Goal: Find specific page/section: Find specific page/section

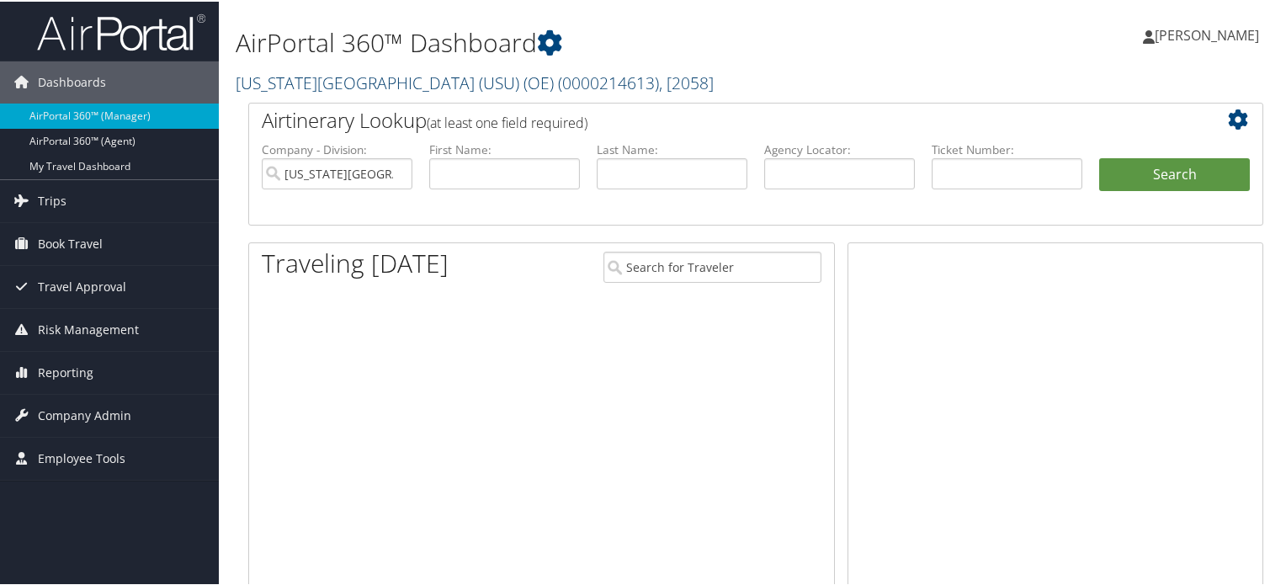
click at [469, 88] on link "Utah State University (USU) (OE) ( 0000214613 ) , [ 2058 ]" at bounding box center [475, 81] width 478 height 23
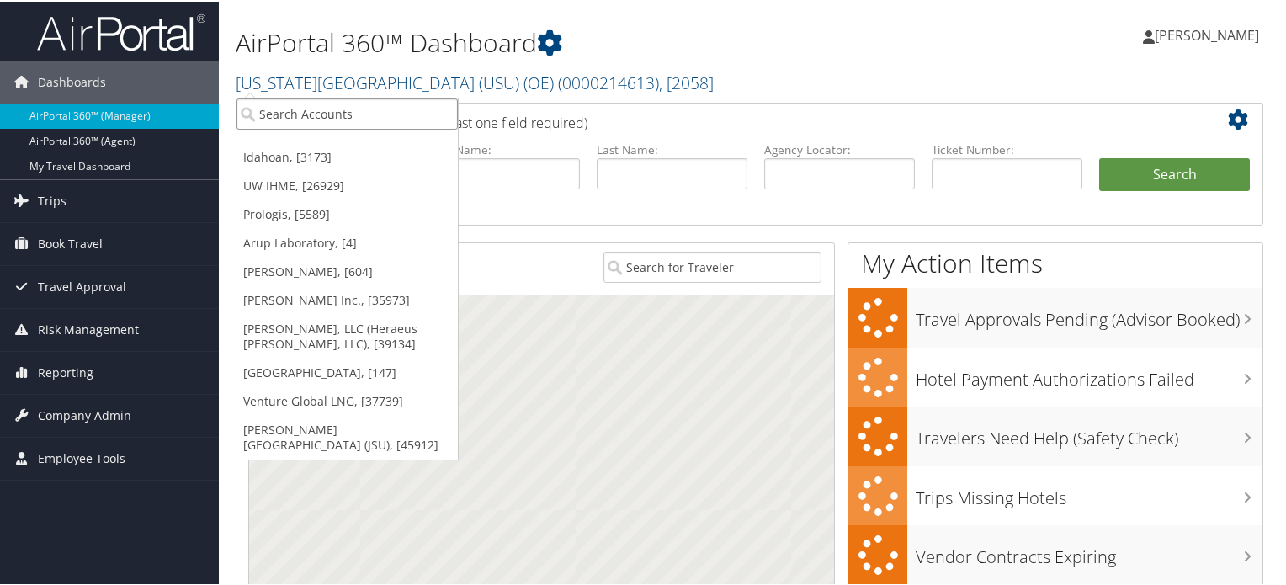
click at [350, 113] on input "search" at bounding box center [346, 112] width 221 height 31
paste input "Meridian Institute"
type input "Meridian Institute"
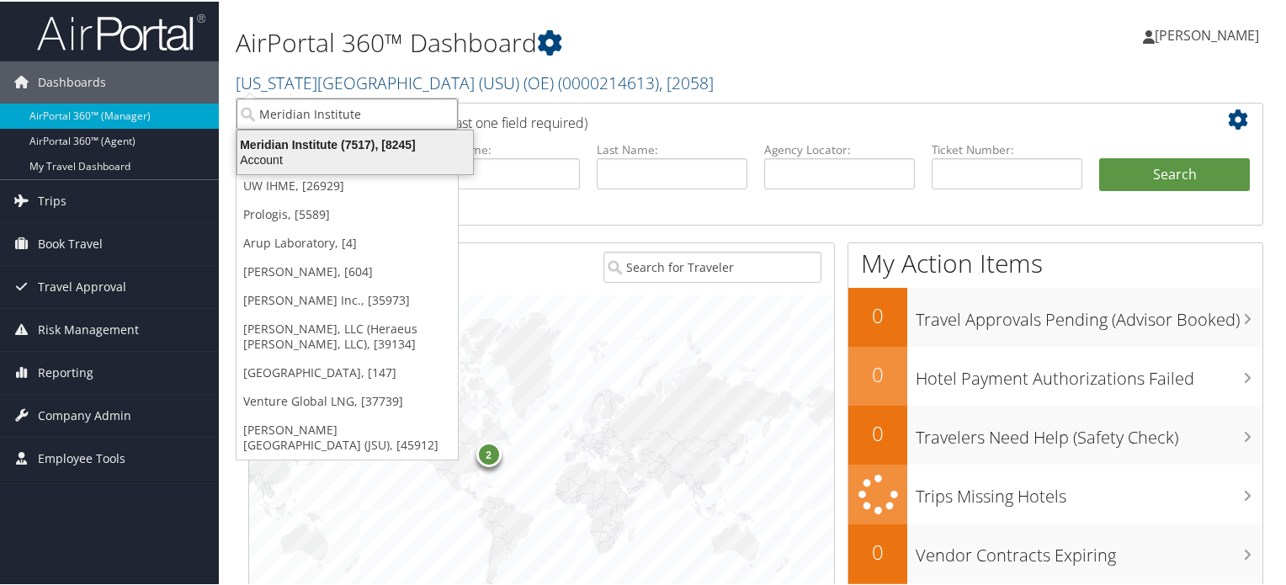
click at [304, 146] on div "Meridian Institute (7517), [8245]" at bounding box center [355, 142] width 256 height 15
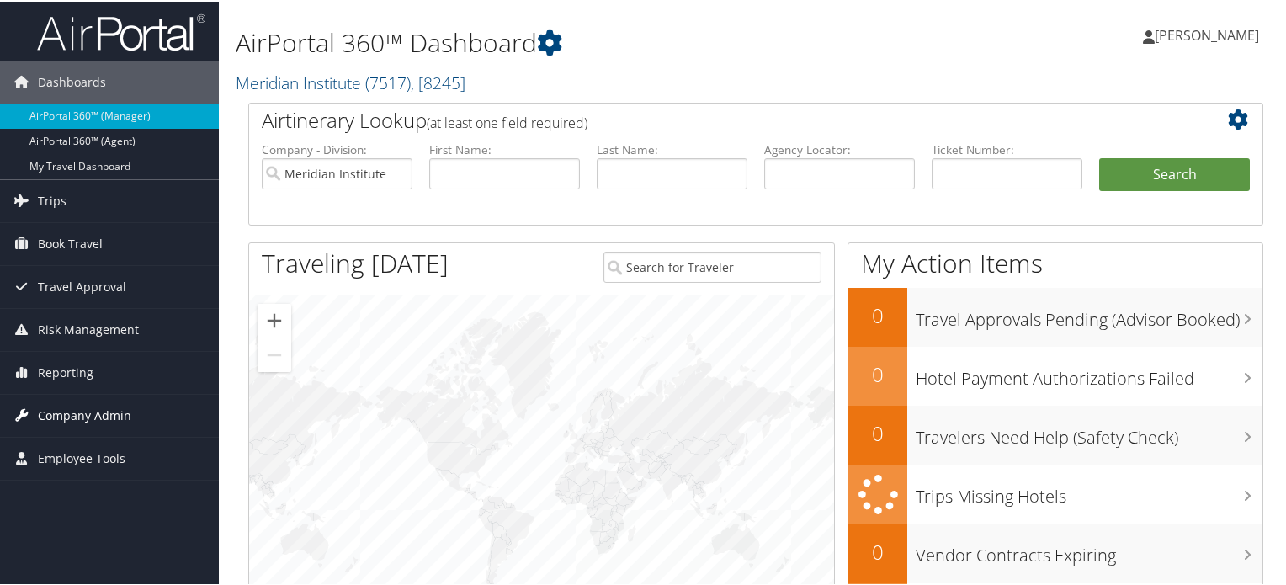
click at [71, 413] on span "Company Admin" at bounding box center [84, 414] width 93 height 42
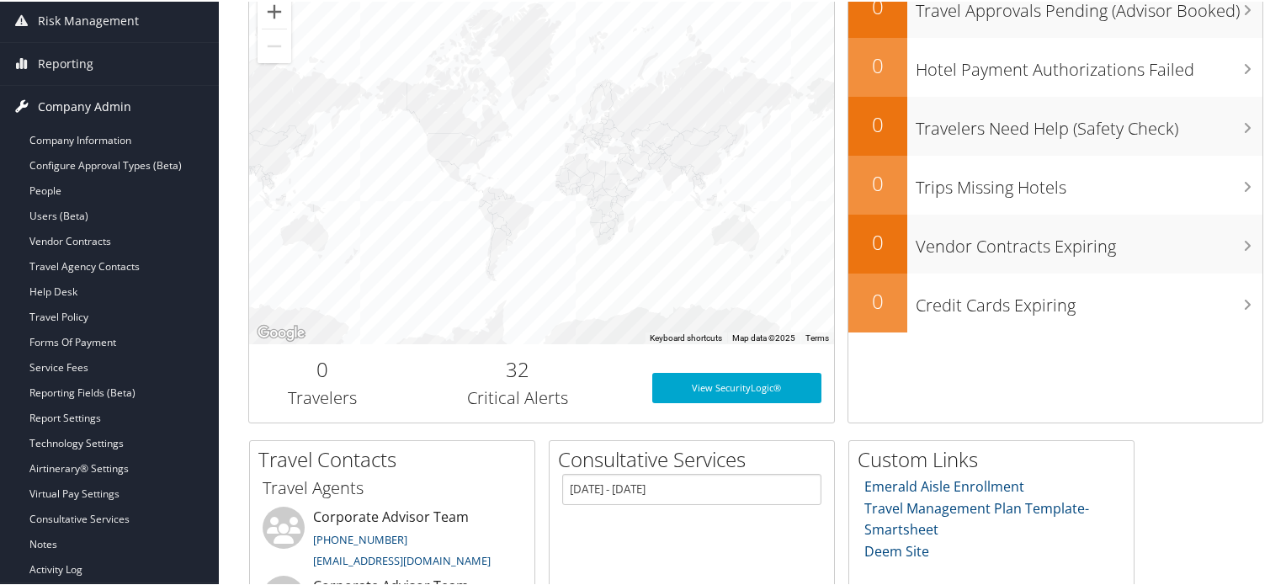
scroll to position [310, 0]
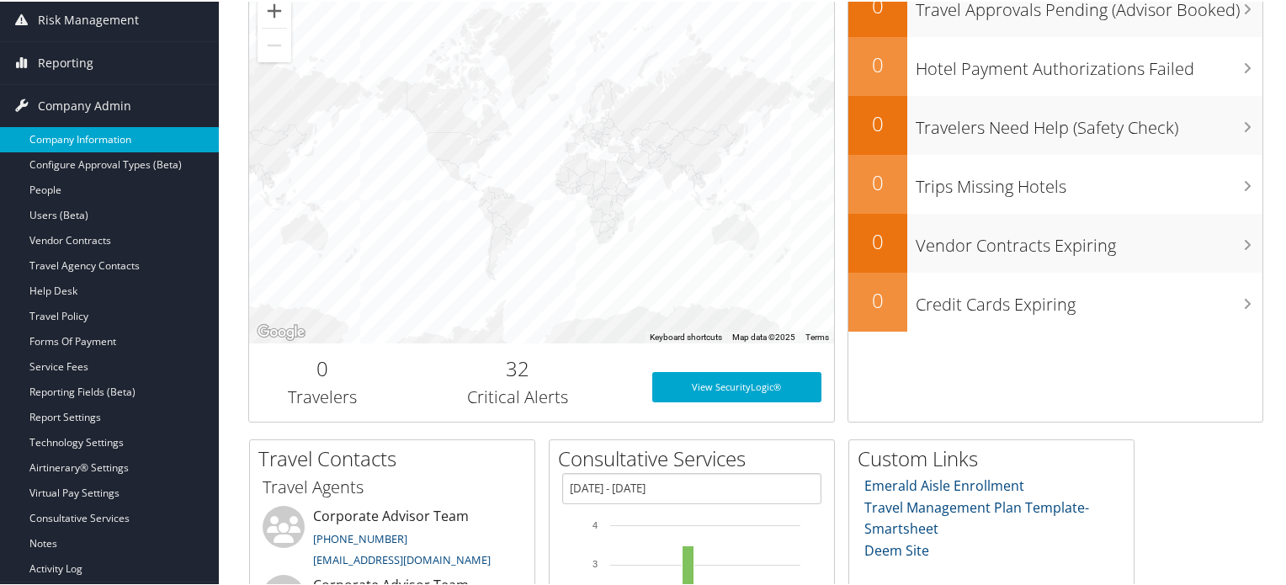
click at [105, 141] on link "Company Information" at bounding box center [109, 137] width 219 height 25
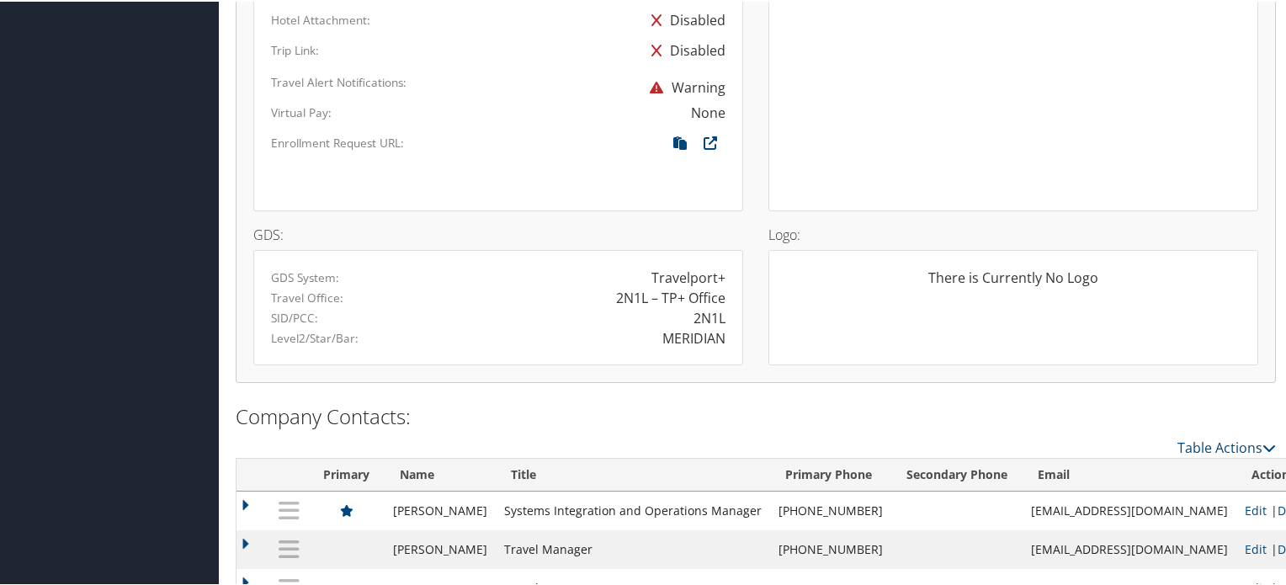
scroll to position [1119, 0]
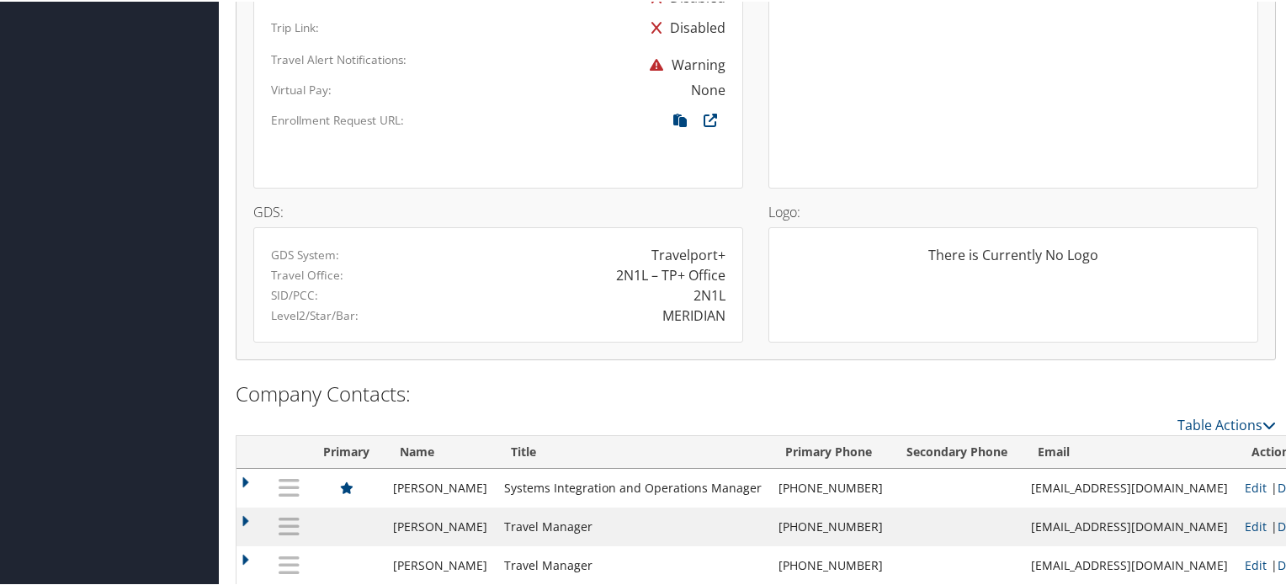
drag, startPoint x: 660, startPoint y: 313, endPoint x: 724, endPoint y: 305, distance: 64.4
click at [724, 305] on div "MERIDIAN" at bounding box center [618, 314] width 240 height 20
click at [721, 309] on div "MERIDIAN" at bounding box center [618, 314] width 240 height 20
copy div "MERIDIAN"
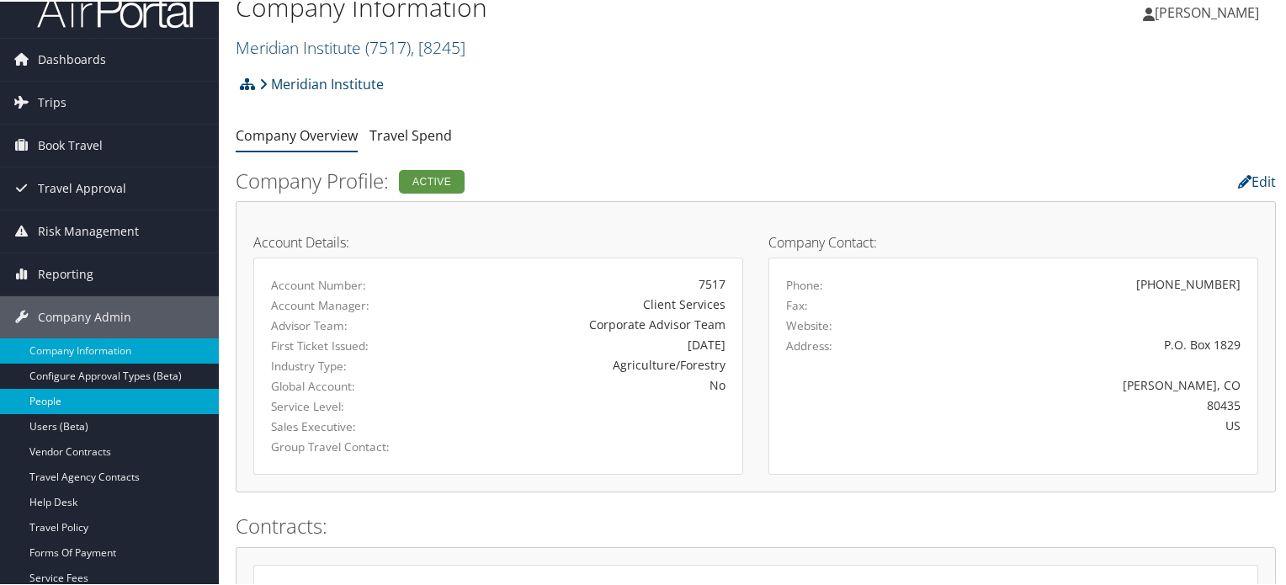
scroll to position [24, 0]
click at [77, 261] on span "Reporting" at bounding box center [66, 272] width 56 height 42
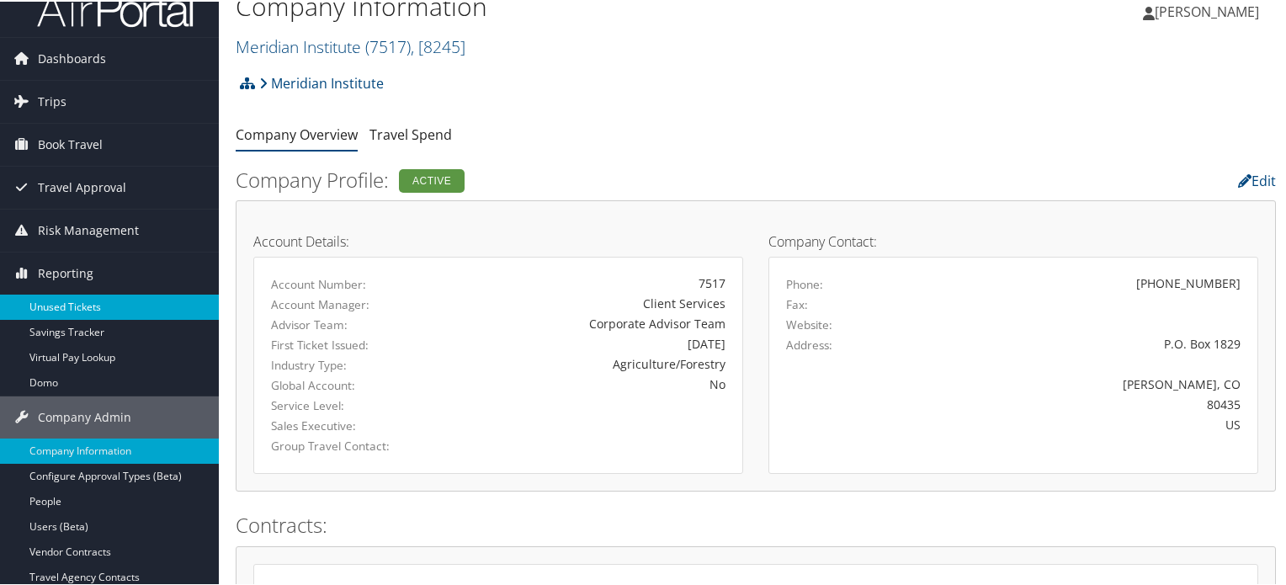
click at [62, 298] on link "Unused Tickets" at bounding box center [109, 305] width 219 height 25
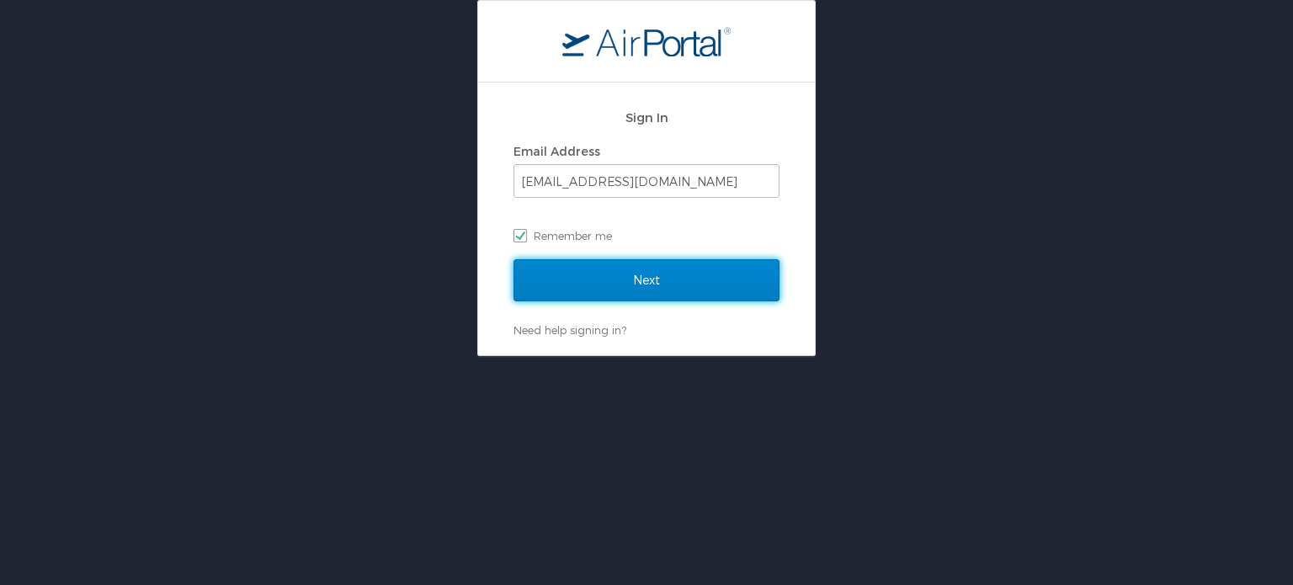
click at [591, 282] on input "Next" at bounding box center [646, 280] width 266 height 42
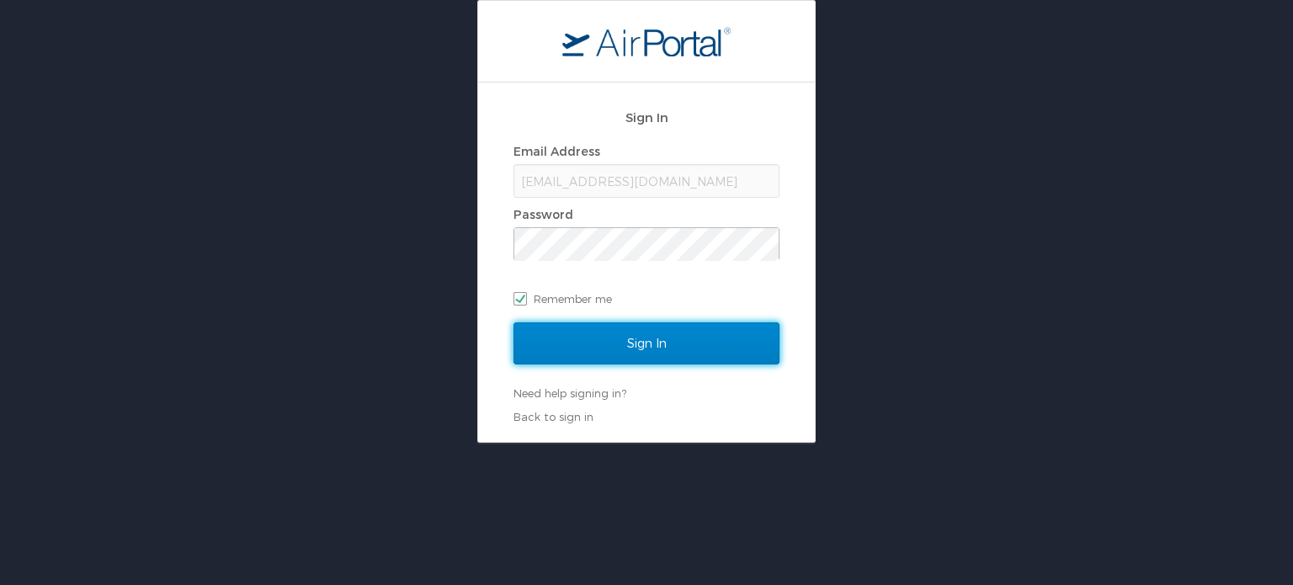
click at [615, 361] on input "Sign In" at bounding box center [646, 343] width 266 height 42
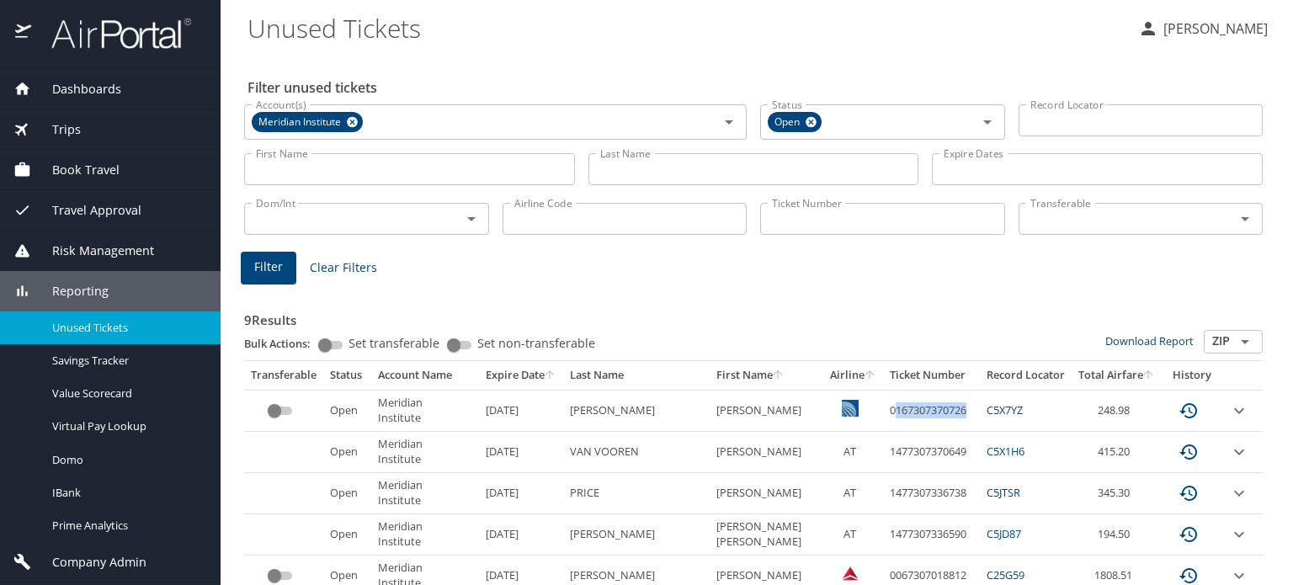
drag, startPoint x: 897, startPoint y: 408, endPoint x: 974, endPoint y: 410, distance: 76.6
click at [974, 410] on td "0167307370726" at bounding box center [931, 410] width 97 height 41
drag, startPoint x: 974, startPoint y: 410, endPoint x: 887, endPoint y: 413, distance: 86.7
click at [887, 413] on td "0167307370726" at bounding box center [931, 410] width 97 height 41
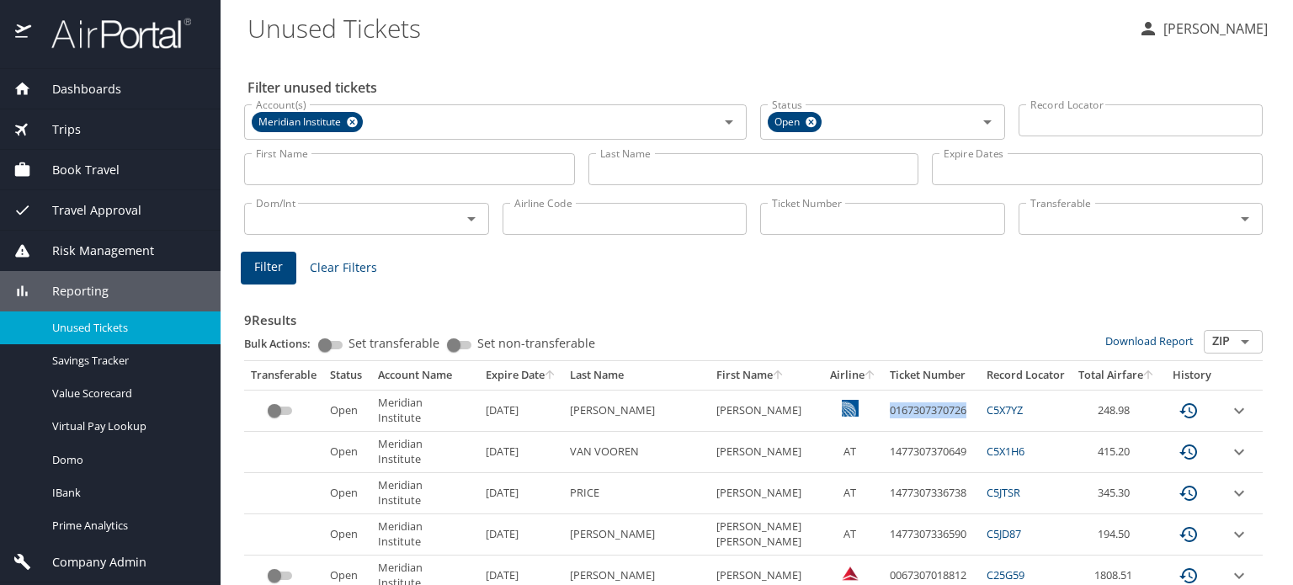
copy td "0167307370726"
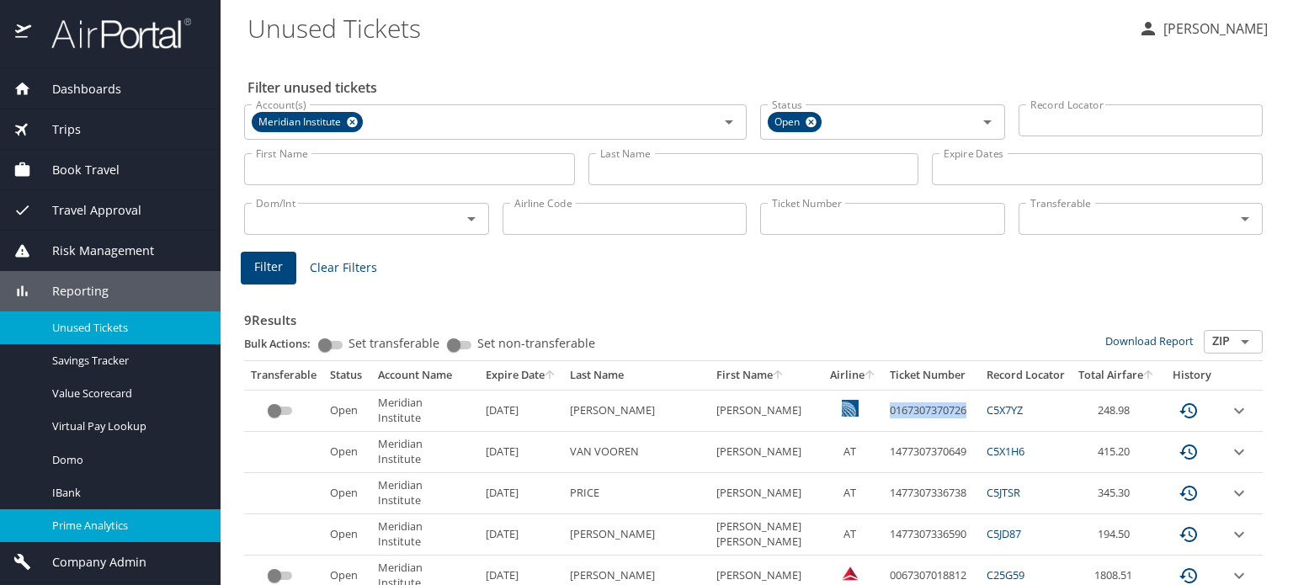
scroll to position [37, 0]
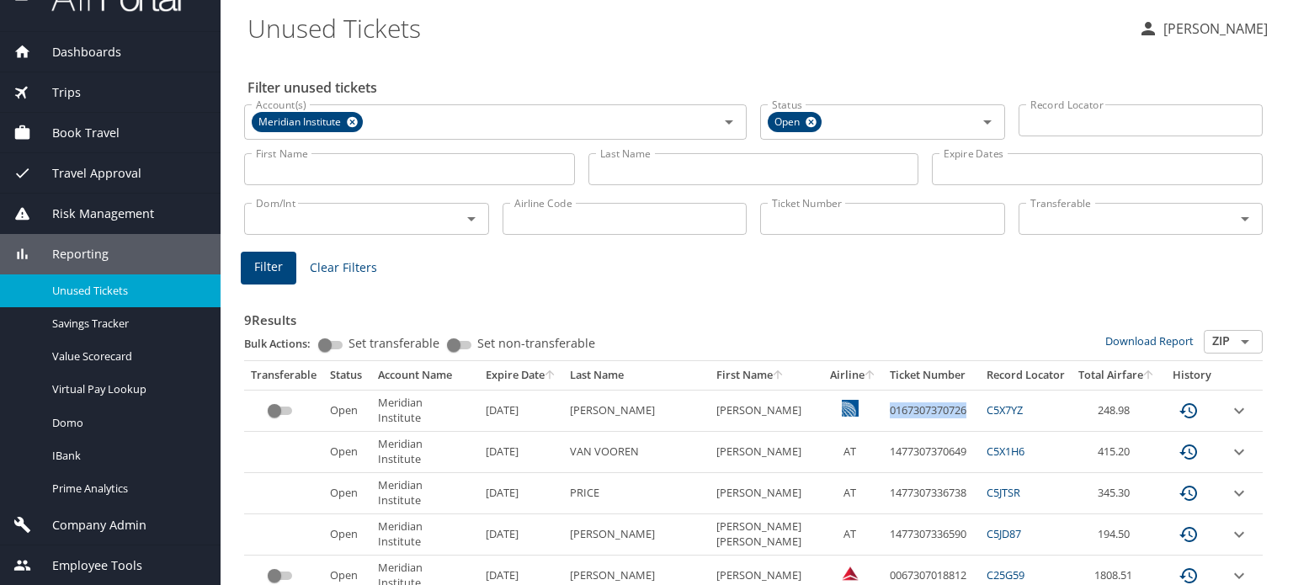
click at [114, 518] on span "Company Admin" at bounding box center [88, 525] width 115 height 19
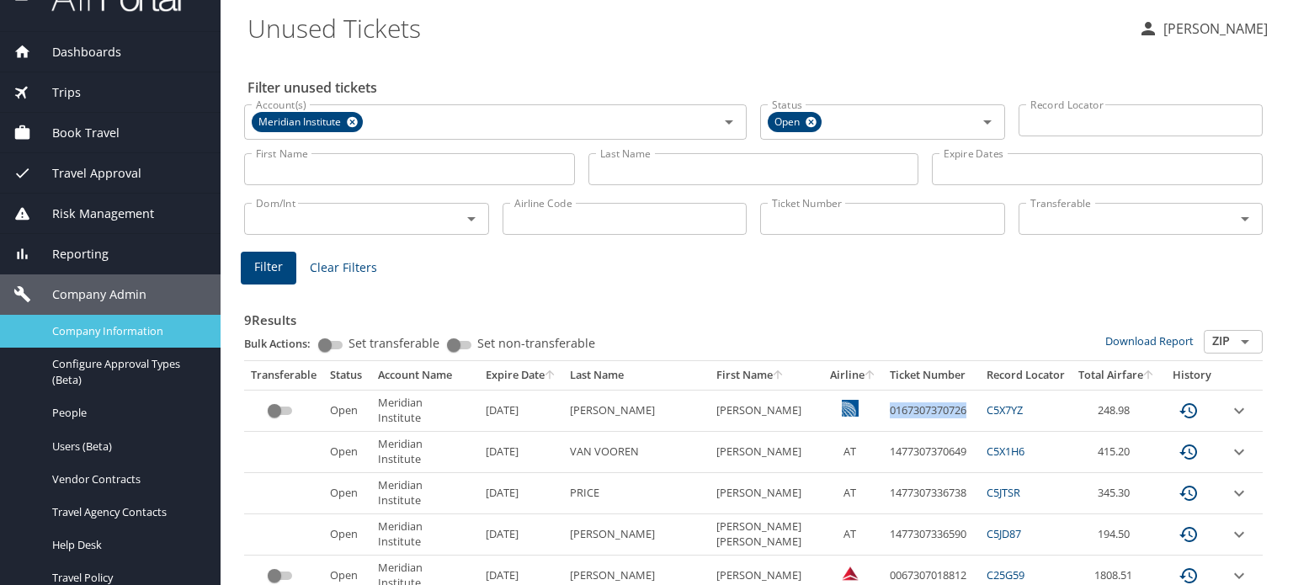
click at [141, 323] on span "Company Information" at bounding box center [126, 331] width 148 height 16
